Goal: Information Seeking & Learning: Learn about a topic

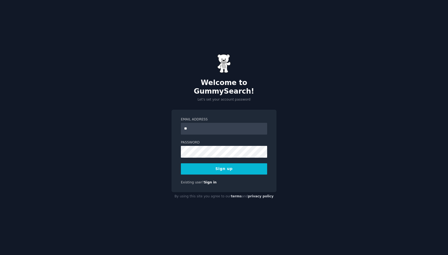
type input "*"
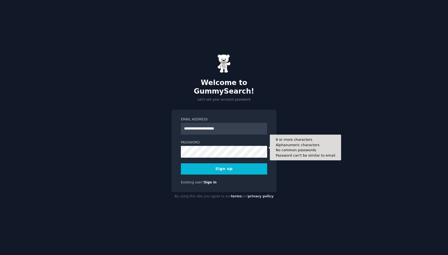
type input "**********"
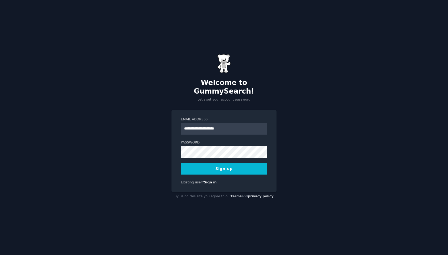
click at [204, 170] on button "Sign up" at bounding box center [224, 168] width 86 height 11
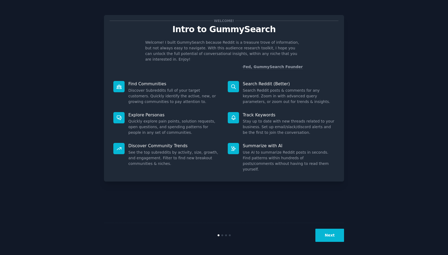
click at [334, 239] on button "Next" at bounding box center [329, 235] width 29 height 13
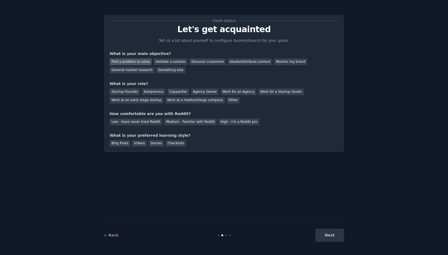
click at [138, 61] on div "Find a problem to solve" at bounding box center [131, 61] width 42 height 7
click at [162, 61] on div "Validate a solution" at bounding box center [171, 61] width 34 height 7
click at [131, 92] on div "Startup Founder" at bounding box center [125, 91] width 30 height 7
click at [125, 62] on div "Find a problem to solve" at bounding box center [131, 61] width 42 height 7
click at [194, 122] on div "Medium - Familiar with Reddit" at bounding box center [190, 121] width 53 height 7
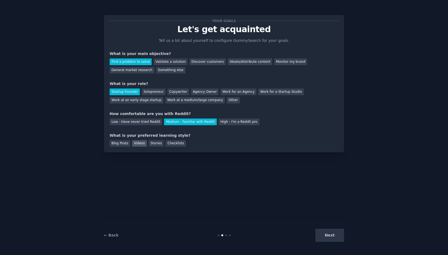
click at [139, 144] on div "Videos" at bounding box center [139, 143] width 15 height 7
click at [334, 232] on button "Next" at bounding box center [329, 235] width 29 height 13
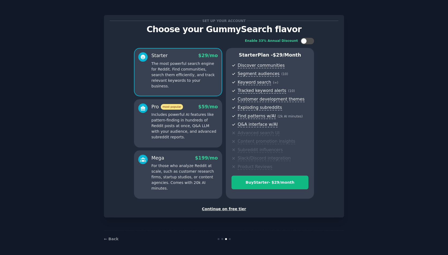
click at [234, 206] on div "Continue on free tier" at bounding box center [224, 209] width 229 height 6
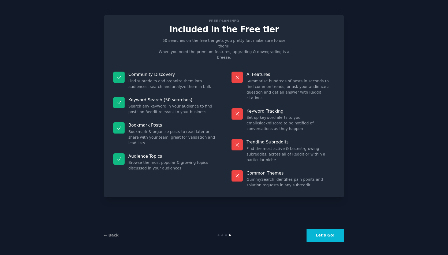
click at [326, 236] on button "Let's Go!" at bounding box center [326, 235] width 38 height 13
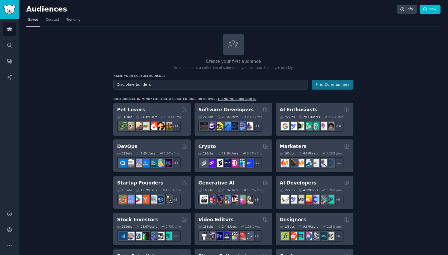
type input "Discipline builders"
click at [323, 85] on button "Find Communities" at bounding box center [333, 85] width 42 height 10
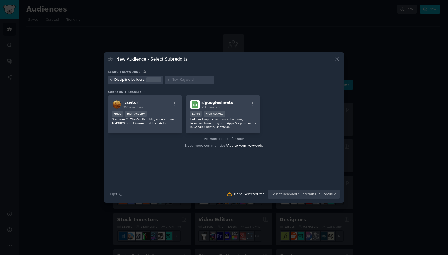
click at [111, 80] on icon at bounding box center [110, 79] width 1 height 1
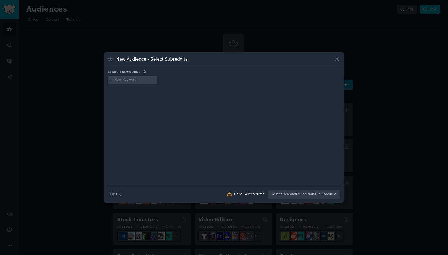
click at [129, 81] on input "text" at bounding box center [134, 79] width 41 height 5
type input "discipline"
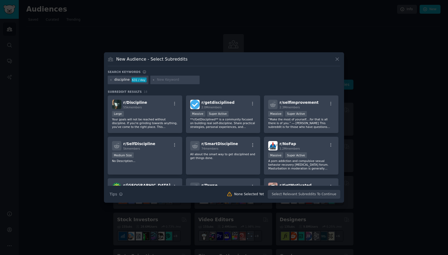
type input "s"
click at [124, 102] on span "r/ Discipline" at bounding box center [135, 102] width 24 height 4
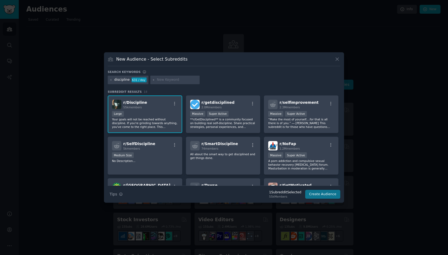
click at [329, 192] on button "Create Audience" at bounding box center [322, 194] width 35 height 9
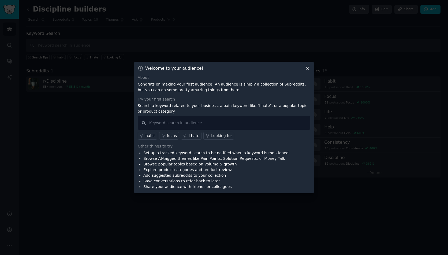
click at [309, 67] on icon at bounding box center [307, 68] width 3 height 3
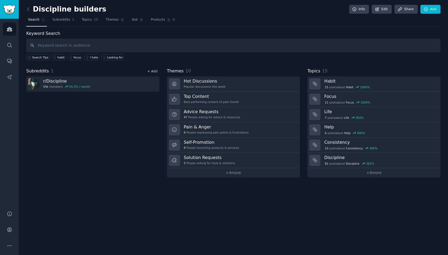
click at [150, 72] on link "+ Add" at bounding box center [152, 71] width 10 height 4
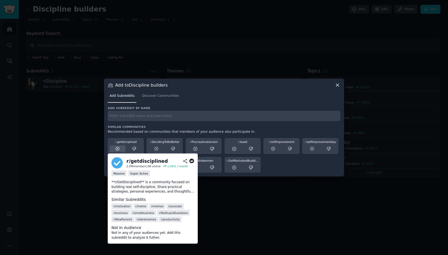
click at [118, 148] on icon at bounding box center [117, 148] width 5 height 5
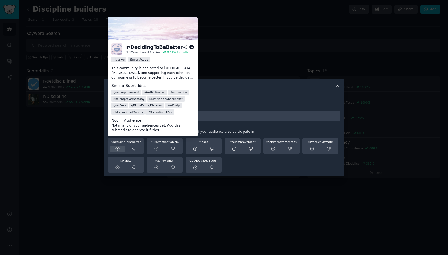
click at [117, 149] on icon at bounding box center [117, 148] width 5 height 5
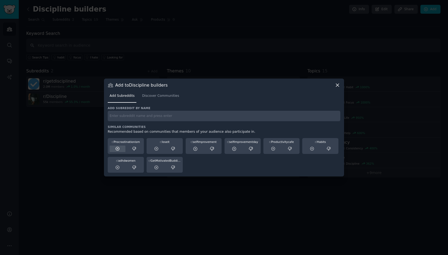
click at [117, 149] on icon at bounding box center [117, 148] width 5 height 5
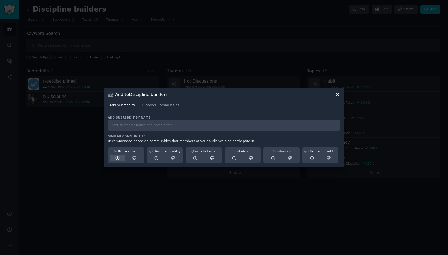
click at [116, 156] on icon at bounding box center [117, 158] width 5 height 5
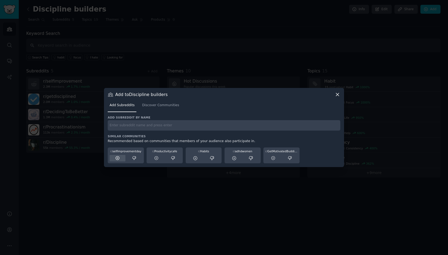
click at [118, 158] on icon at bounding box center [117, 157] width 3 height 3
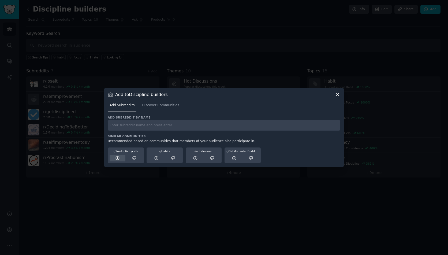
click at [117, 158] on icon at bounding box center [117, 158] width 5 height 5
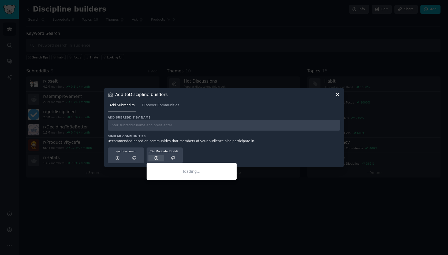
click at [156, 158] on icon at bounding box center [156, 158] width 5 height 5
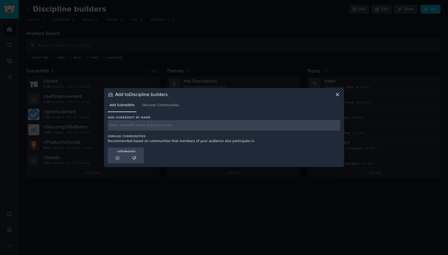
click at [184, 175] on div at bounding box center [224, 127] width 448 height 255
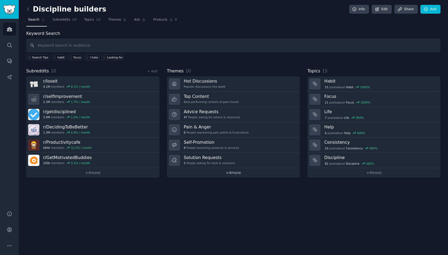
click at [236, 172] on link "+ 4 more" at bounding box center [233, 172] width 133 height 9
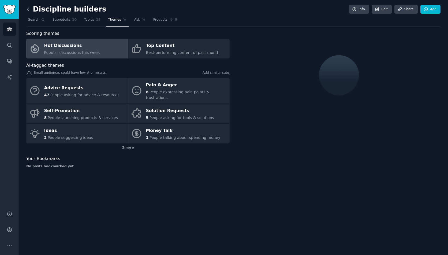
click at [30, 9] on icon at bounding box center [28, 9] width 6 height 6
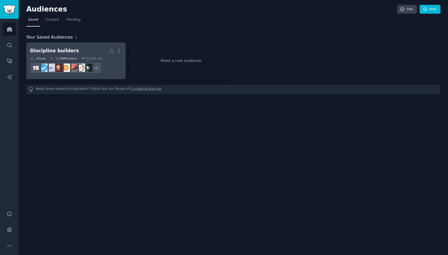
click at [69, 54] on h2 "Discipline builders More" at bounding box center [76, 50] width 92 height 9
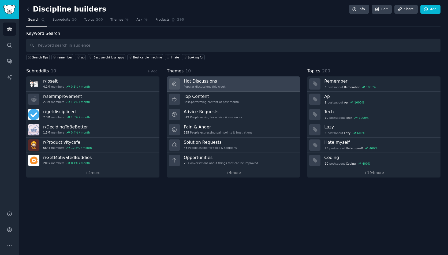
click at [244, 87] on link "Hot Discussions Popular discussions this week" at bounding box center [233, 83] width 133 height 15
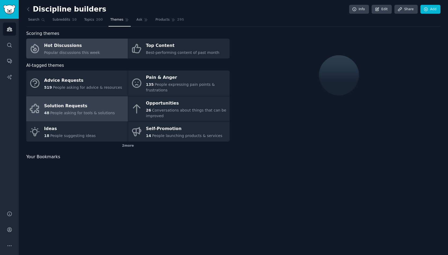
click at [53, 105] on div "Solution Requests" at bounding box center [79, 106] width 71 height 9
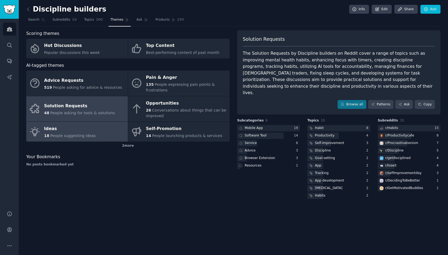
click at [62, 129] on div "Ideas" at bounding box center [70, 129] width 52 height 9
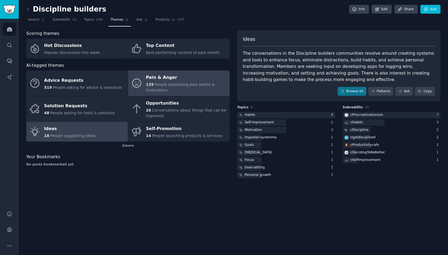
click at [168, 86] on span "People expressing pain points & frustrations" at bounding box center [180, 87] width 69 height 10
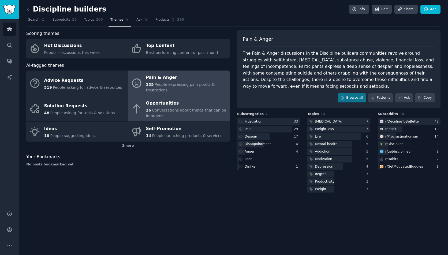
click at [159, 112] on div "26 Conversations about things that can be improved" at bounding box center [186, 112] width 81 height 11
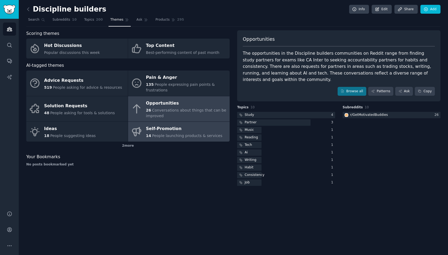
click at [155, 125] on div "Self-Promotion" at bounding box center [184, 129] width 76 height 9
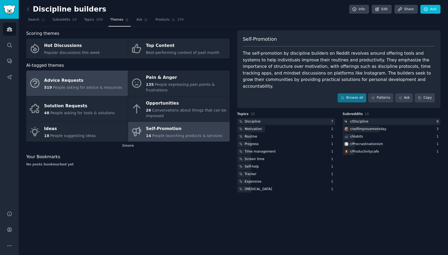
click at [68, 86] on span "People asking for advice & resources" at bounding box center [87, 87] width 69 height 4
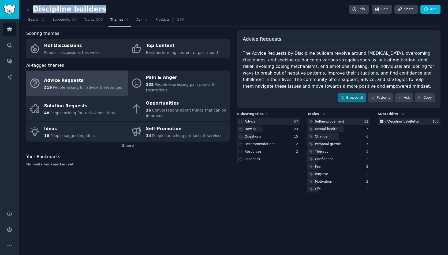
drag, startPoint x: 93, startPoint y: 9, endPoint x: 32, endPoint y: 8, distance: 60.8
click at [32, 8] on div "Discipline builders Info Edit Share Add" at bounding box center [233, 10] width 414 height 11
copy h2 "Discipline builders"
click at [30, 7] on icon at bounding box center [28, 9] width 6 height 6
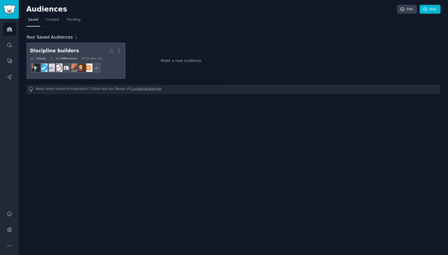
click at [40, 58] on div "10 Sub s" at bounding box center [38, 59] width 16 height 4
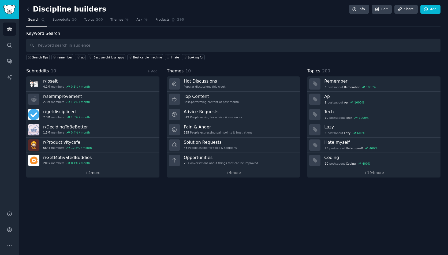
click at [89, 172] on link "+ 4 more" at bounding box center [92, 172] width 133 height 9
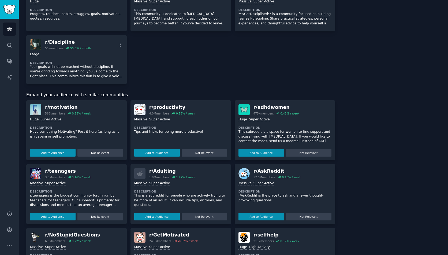
scroll to position [162, 0]
click at [50, 150] on button "Add to Audience" at bounding box center [53, 153] width 46 height 8
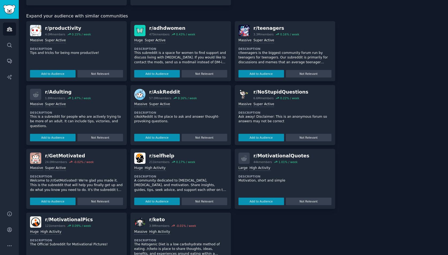
scroll to position [238, 0]
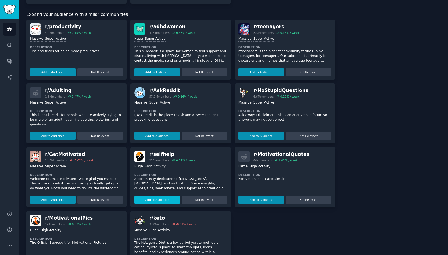
click at [161, 197] on button "Add to Audience" at bounding box center [157, 200] width 46 height 8
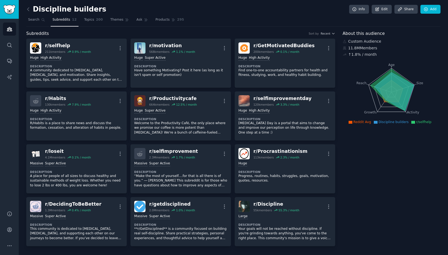
scroll to position [0, 0]
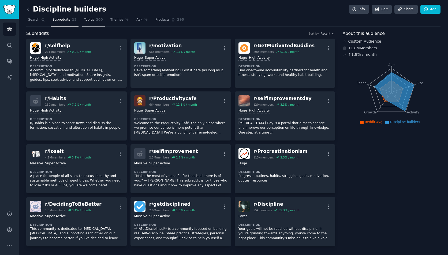
click at [89, 20] on span "Topics" at bounding box center [89, 19] width 10 height 5
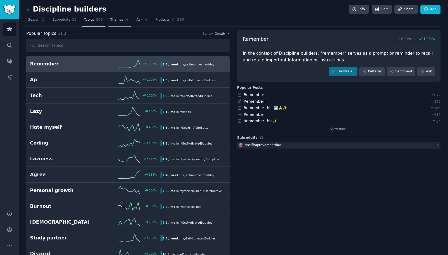
click at [114, 19] on span "Themes" at bounding box center [116, 19] width 13 height 5
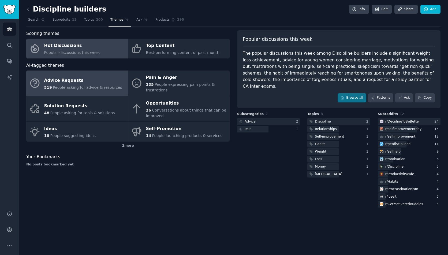
click at [63, 87] on span "People asking for advice & resources" at bounding box center [87, 87] width 69 height 4
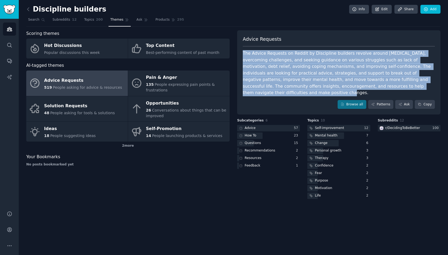
drag, startPoint x: 244, startPoint y: 53, endPoint x: 418, endPoint y: 84, distance: 177.3
click at [418, 84] on div "The Advice Requests on Reddit by Discipline builders revolve around personal gr…" at bounding box center [339, 73] width 192 height 46
click at [354, 100] on link "Browse all" at bounding box center [352, 104] width 29 height 9
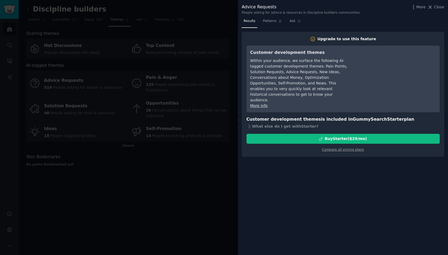
click at [177, 172] on div at bounding box center [224, 127] width 448 height 255
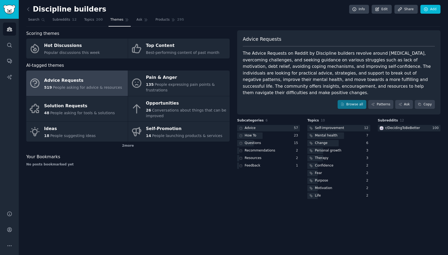
drag, startPoint x: 243, startPoint y: 53, endPoint x: 433, endPoint y: 84, distance: 193.1
click at [433, 84] on div "The Advice Requests on Reddit by Discipline builders revolve around personal gr…" at bounding box center [339, 73] width 192 height 46
copy div "The Advice Requests on Reddit by Discipline builders revolve around personal gr…"
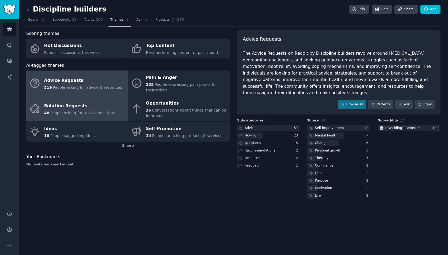
click at [69, 108] on div "Solution Requests" at bounding box center [79, 106] width 71 height 9
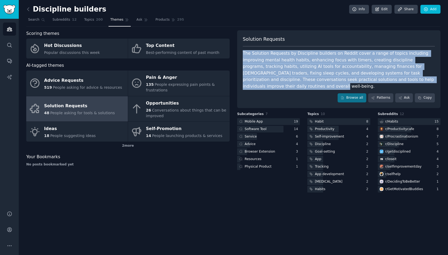
drag, startPoint x: 243, startPoint y: 53, endPoint x: 411, endPoint y: 81, distance: 170.0
click at [411, 81] on div "The Solution Requests by Discipline builders on Reddit cover a range of topics …" at bounding box center [339, 69] width 192 height 39
copy div "The Solution Requests by Discipline builders on Reddit cover a range of topics …"
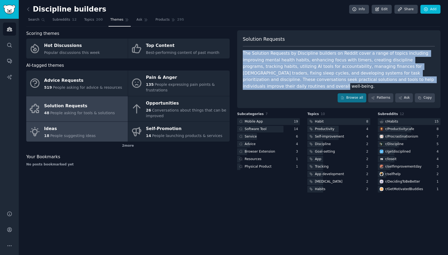
click at [73, 131] on div "Ideas" at bounding box center [70, 129] width 52 height 9
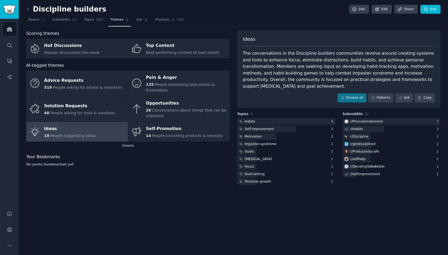
drag, startPoint x: 243, startPoint y: 53, endPoint x: 270, endPoint y: 88, distance: 43.8
click at [270, 88] on div "The conversations in the Discipline builders communities revolve around creatin…" at bounding box center [339, 69] width 192 height 39
copy div "The conversations in the Discipline builders communities revolve around creatin…"
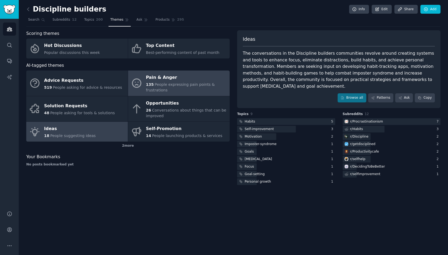
click at [164, 77] on div "Pain & Anger" at bounding box center [186, 77] width 81 height 9
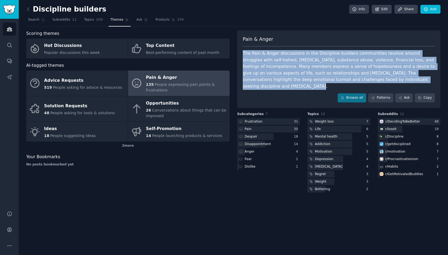
drag, startPoint x: 243, startPoint y: 53, endPoint x: 397, endPoint y: 79, distance: 156.0
click at [397, 79] on div "The Pain & Anger discussions in the Discipline builders communities revolve aro…" at bounding box center [339, 69] width 192 height 39
copy div "The Pain & Anger discussions in the Discipline builders communities revolve aro…"
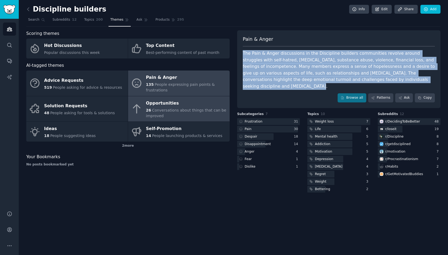
click at [182, 112] on div "26 Conversations about things that can be improved" at bounding box center [186, 112] width 81 height 11
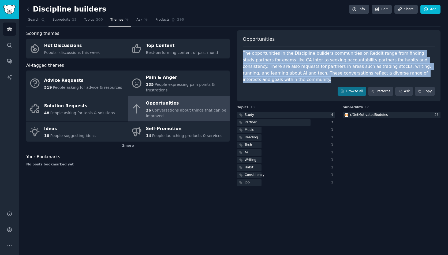
drag, startPoint x: 243, startPoint y: 53, endPoint x: 430, endPoint y: 70, distance: 187.1
click at [430, 70] on div "The opportunities in the Discipline builders communities on Reddit range from f…" at bounding box center [339, 66] width 192 height 33
copy div "The opportunities in the Discipline builders communities on Reddit range from f…"
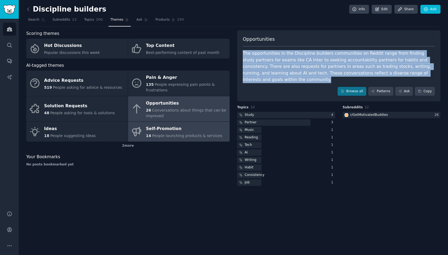
click at [155, 130] on div "Self-Promotion" at bounding box center [184, 129] width 76 height 9
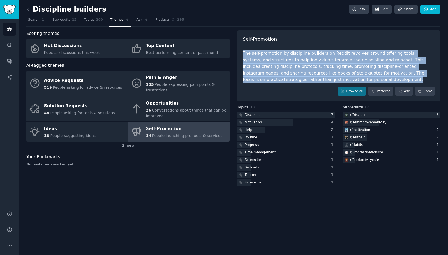
drag, startPoint x: 243, startPoint y: 53, endPoint x: 308, endPoint y: 80, distance: 70.5
click at [308, 80] on div "The self-promotion by discipline builders on Reddit revolves around offering to…" at bounding box center [339, 66] width 192 height 33
copy div "The self-promotion by discipline builders on Reddit revolves around offering to…"
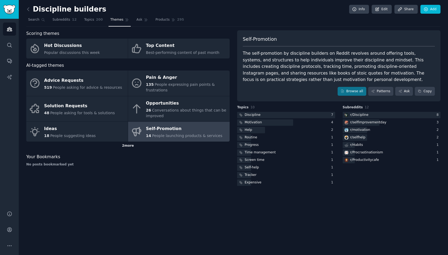
click at [127, 144] on div "2 more" at bounding box center [127, 145] width 203 height 9
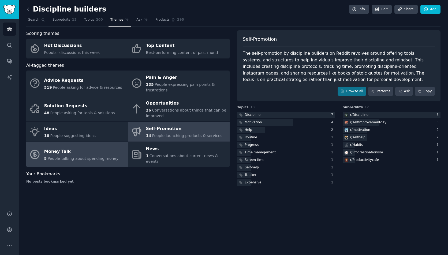
click at [58, 148] on div "Money Talk" at bounding box center [81, 151] width 74 height 9
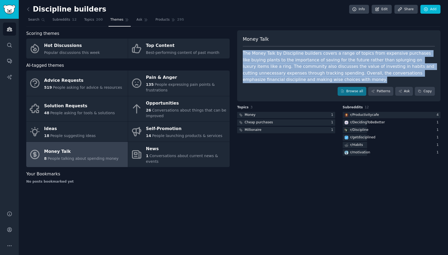
drag, startPoint x: 243, startPoint y: 54, endPoint x: 292, endPoint y: 78, distance: 55.0
click at [292, 78] on div "The Money Talk by Discipline builders covers a range of topics from expensive p…" at bounding box center [339, 66] width 192 height 33
copy div "The Money Talk by Discipline builders covers a range of topics from expensive p…"
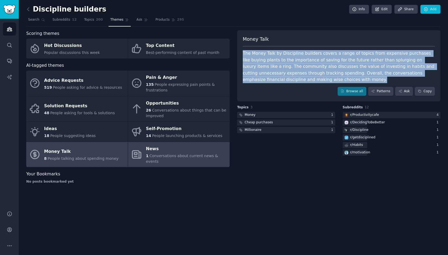
click at [159, 153] on div "1 Conversations about current news & events" at bounding box center [186, 158] width 81 height 11
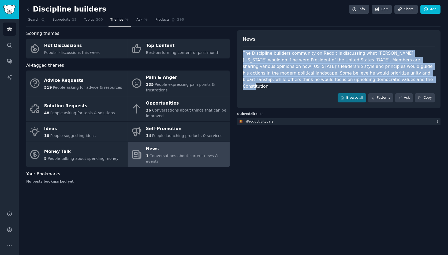
drag, startPoint x: 243, startPoint y: 53, endPoint x: 392, endPoint y: 79, distance: 151.7
click at [392, 79] on div "The Discipline builders community on Reddit is discussing what George Washingto…" at bounding box center [339, 69] width 192 height 39
copy div "The Discipline builders community on Reddit is discussing what George Washingto…"
